Goal: Find specific page/section: Find specific page/section

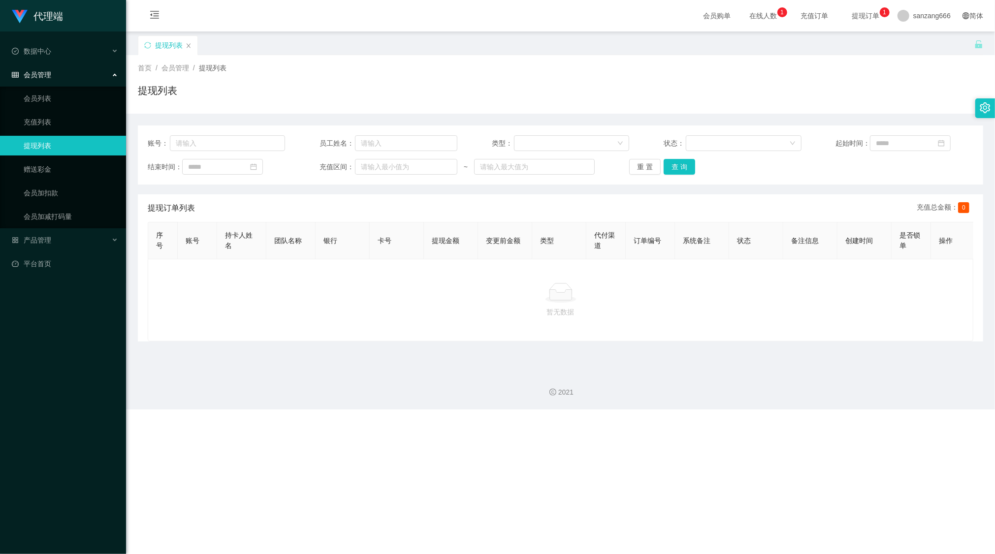
click at [48, 76] on span "会员管理" at bounding box center [31, 75] width 39 height 8
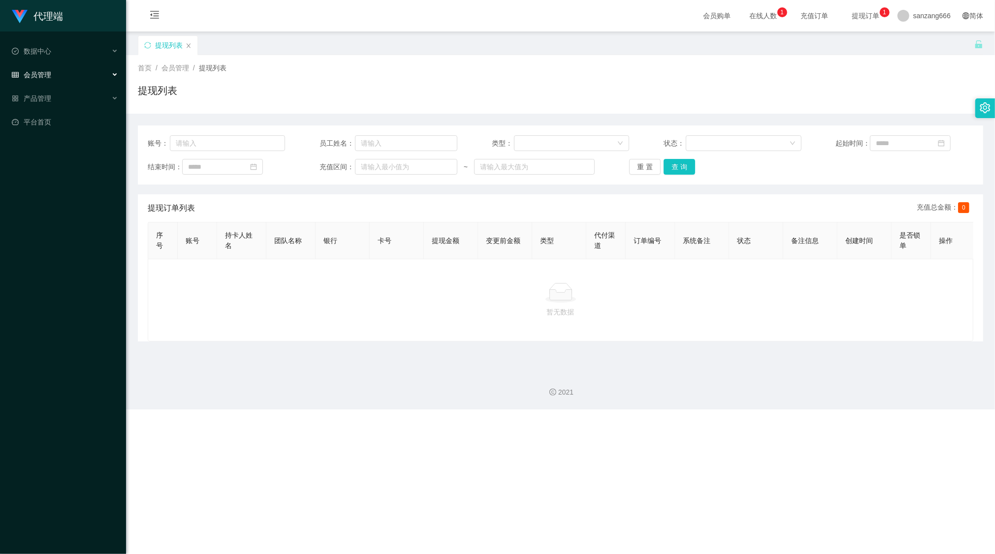
click at [48, 76] on span "会员管理" at bounding box center [31, 75] width 39 height 8
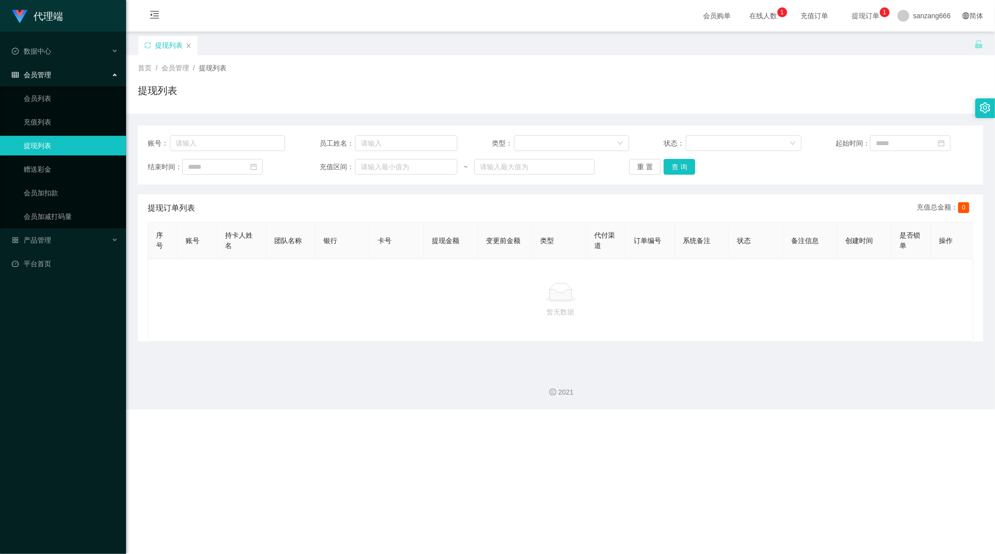
click at [43, 71] on span "会员管理" at bounding box center [31, 75] width 39 height 8
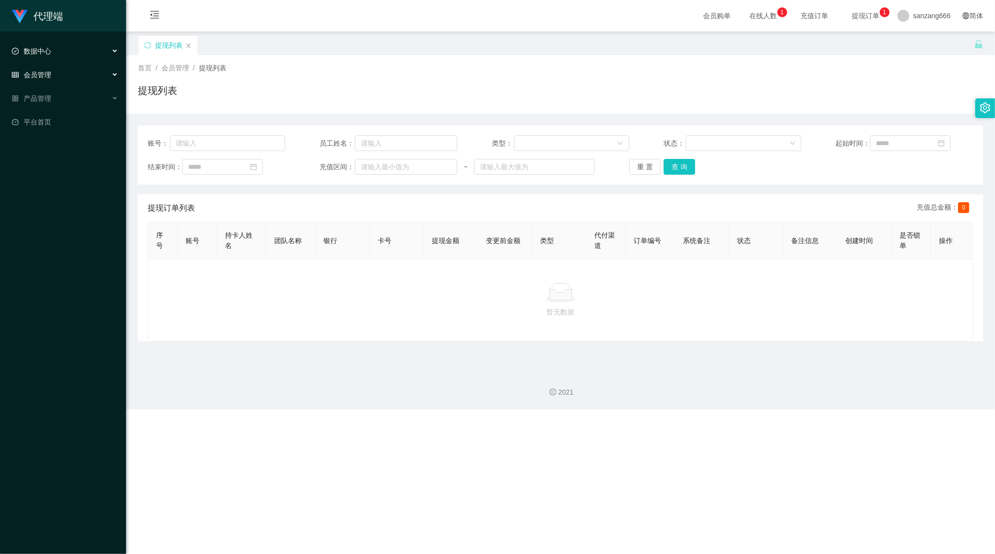
click at [43, 54] on span "数据中心" at bounding box center [31, 51] width 39 height 8
click at [46, 75] on span "会员管理" at bounding box center [31, 75] width 39 height 8
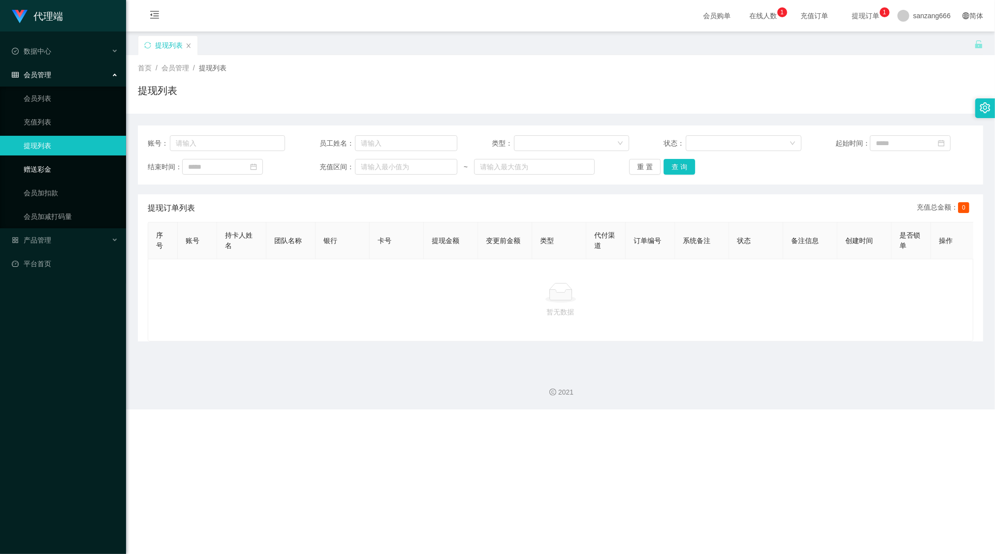
click at [46, 162] on link "赠送彩金" at bounding box center [71, 170] width 95 height 20
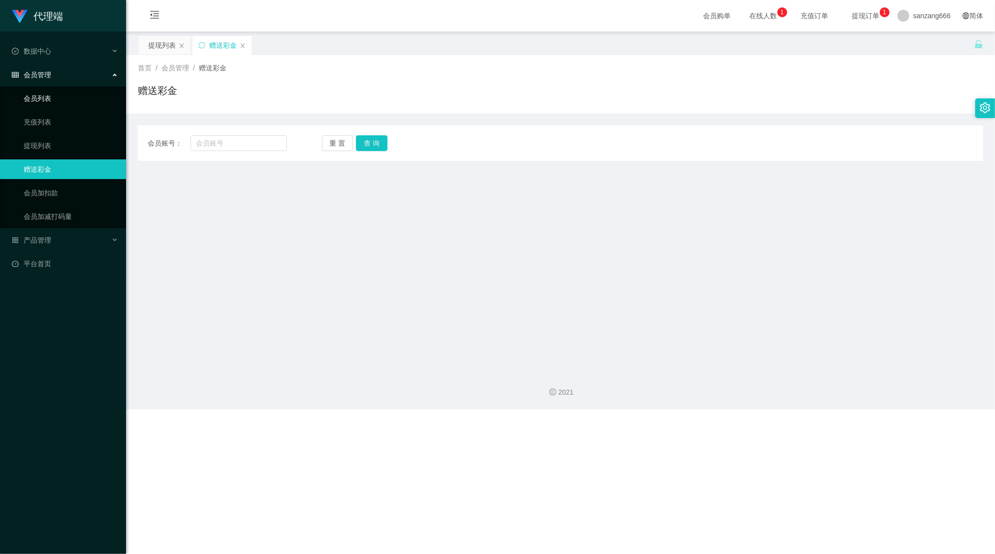
click at [40, 96] on link "会员列表" at bounding box center [71, 99] width 95 height 20
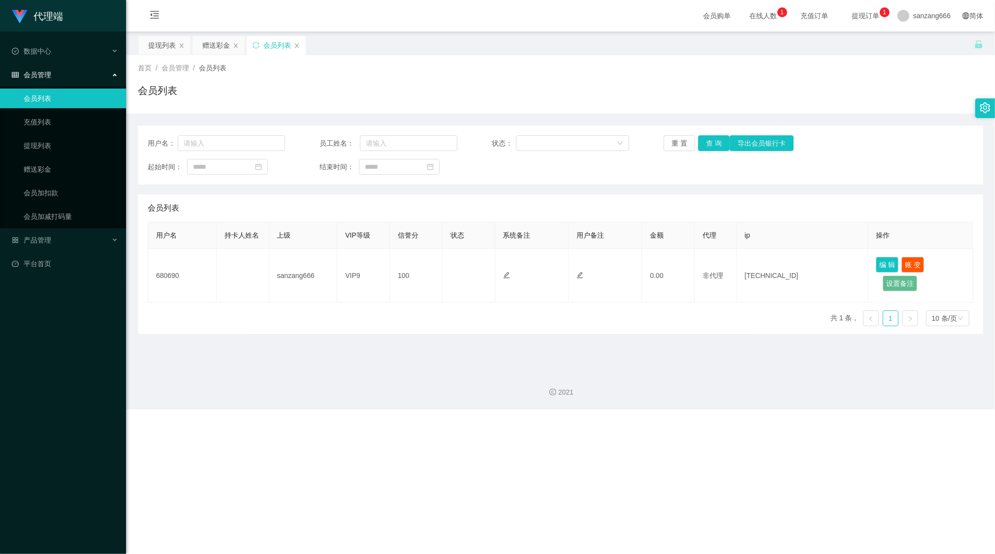
click at [40, 71] on span "会员管理" at bounding box center [31, 75] width 39 height 8
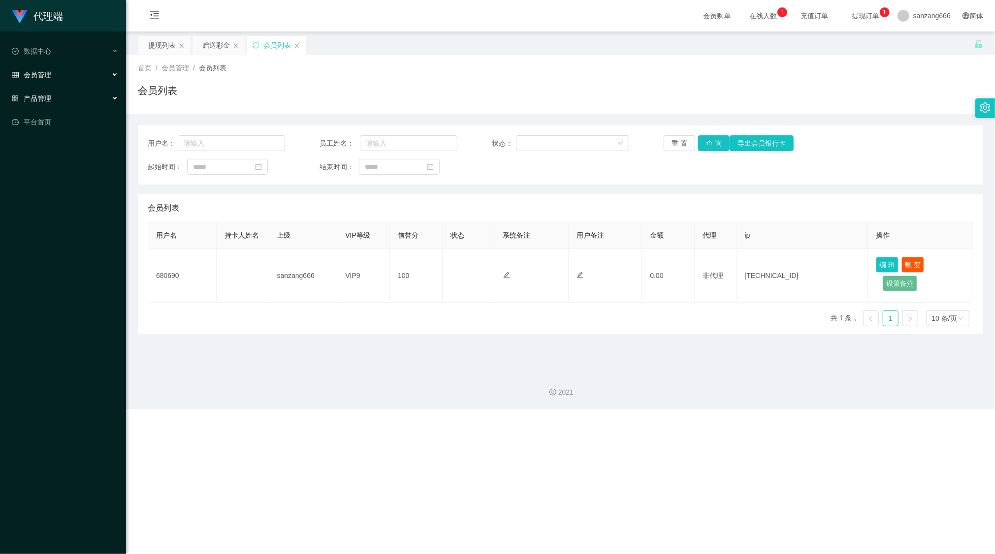
click at [42, 95] on span "产品管理" at bounding box center [31, 99] width 39 height 8
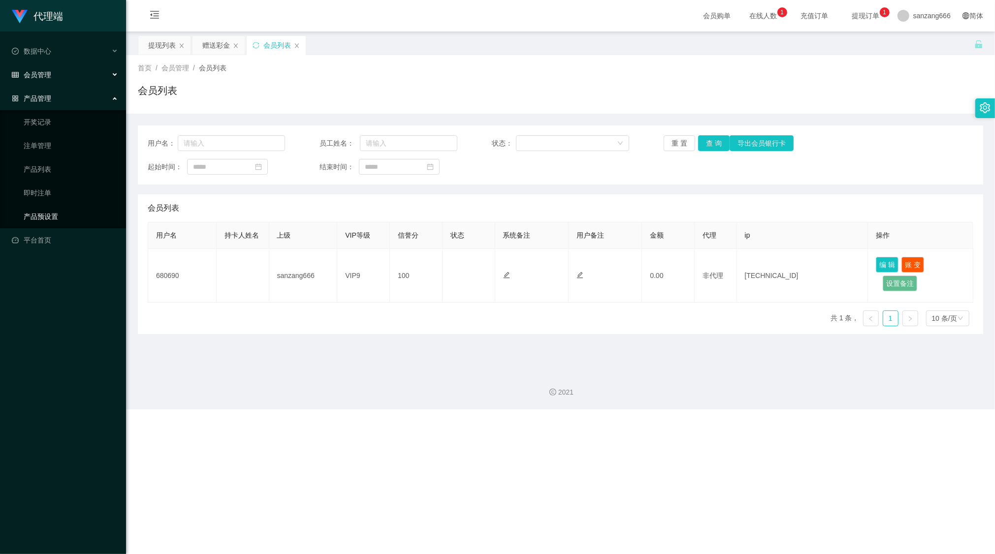
click at [38, 209] on link "产品预设置" at bounding box center [71, 217] width 95 height 20
